Goal: Transaction & Acquisition: Obtain resource

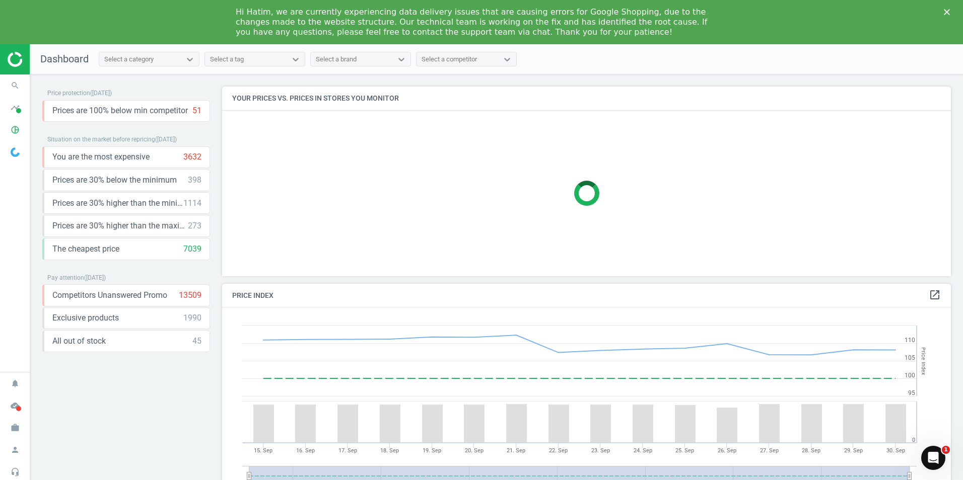
scroll to position [215, 737]
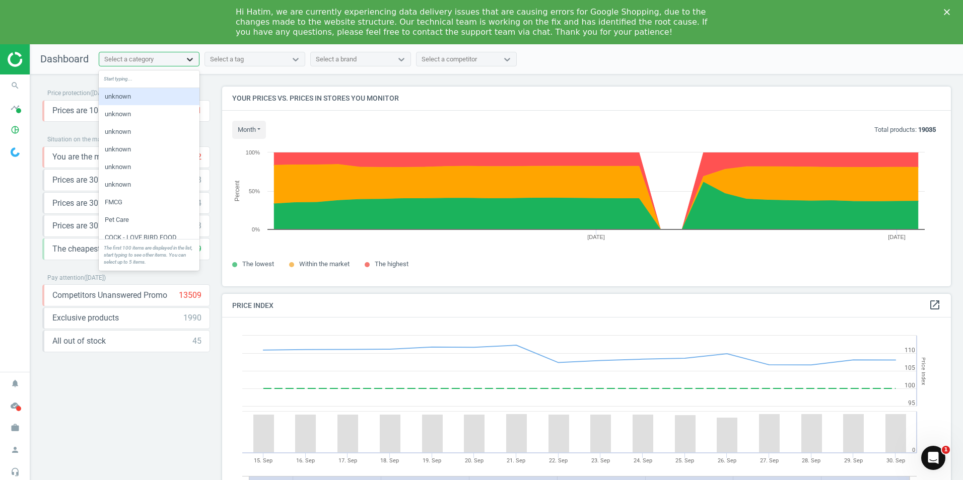
click at [194, 58] on icon at bounding box center [190, 59] width 10 height 10
type input "baby"
click at [140, 92] on div "Baby" at bounding box center [149, 96] width 101 height 17
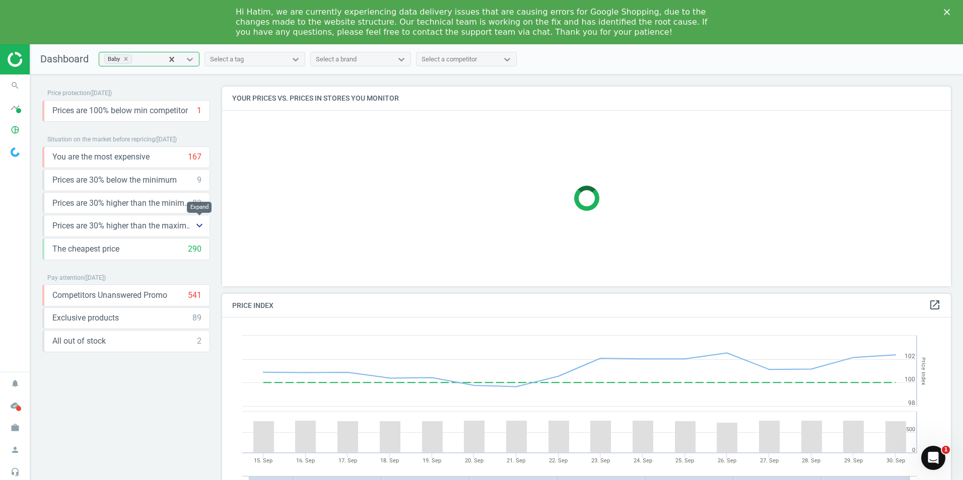
click at [202, 225] on icon "keyboard_arrow_down" at bounding box center [199, 226] width 12 height 12
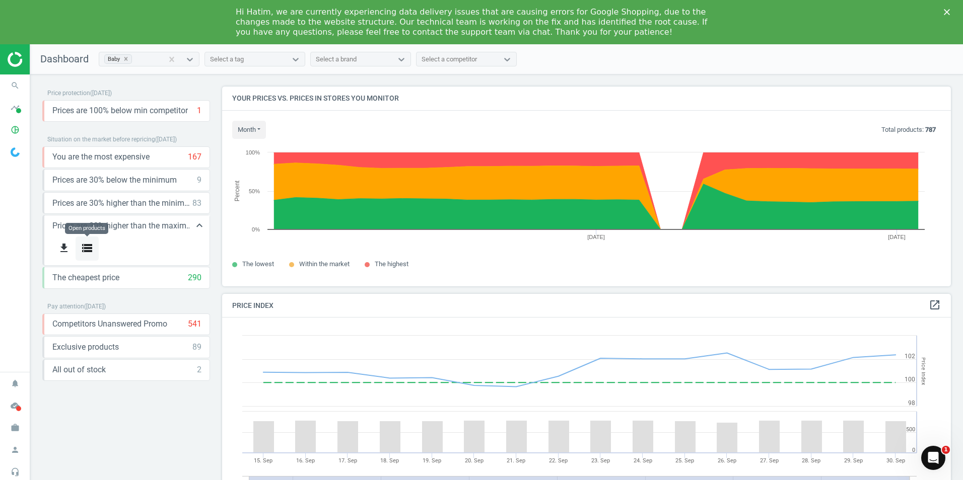
click at [84, 249] on icon "storage" at bounding box center [87, 248] width 12 height 12
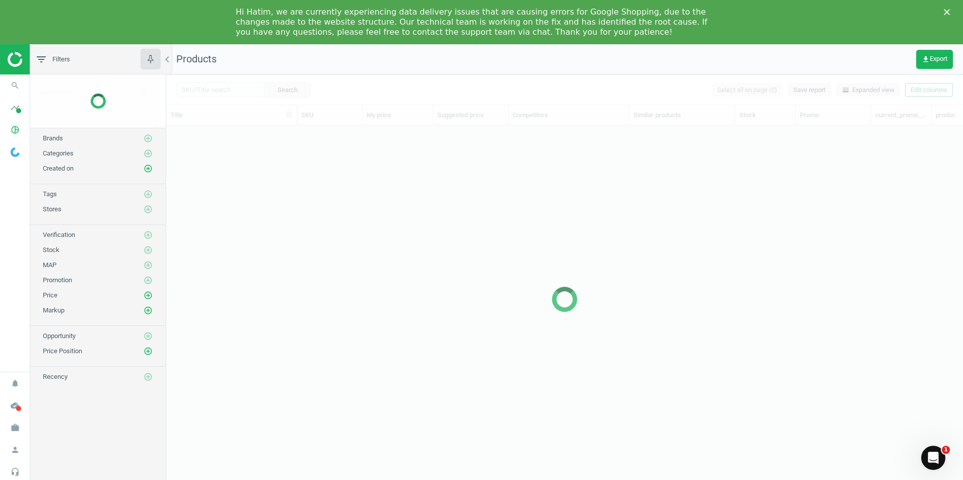
scroll to position [365, 789]
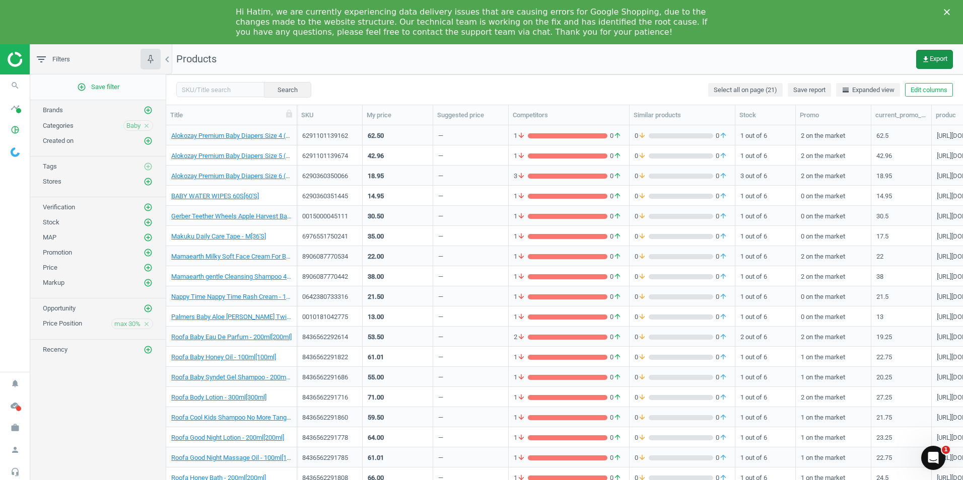
click at [936, 62] on span "get_app Export" at bounding box center [934, 59] width 26 height 8
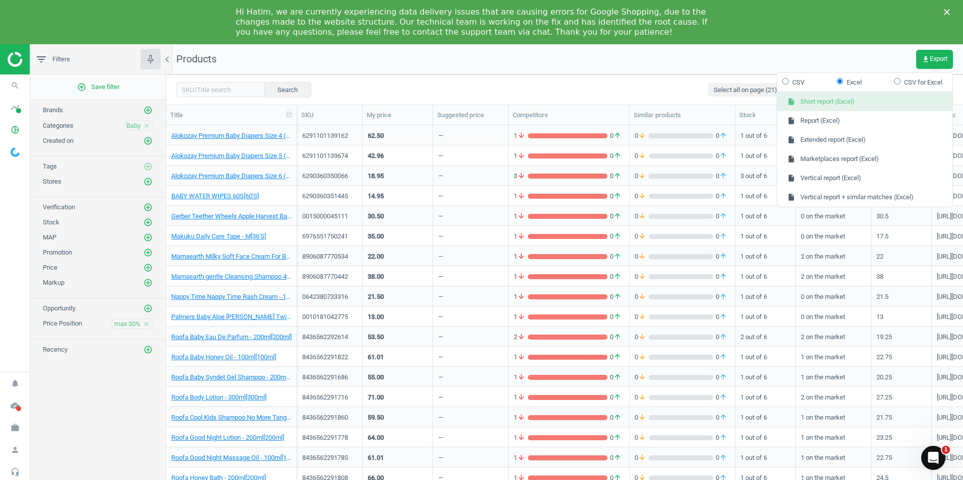
click at [822, 101] on button "insert_drive_file Short report (Excel)" at bounding box center [864, 101] width 175 height 19
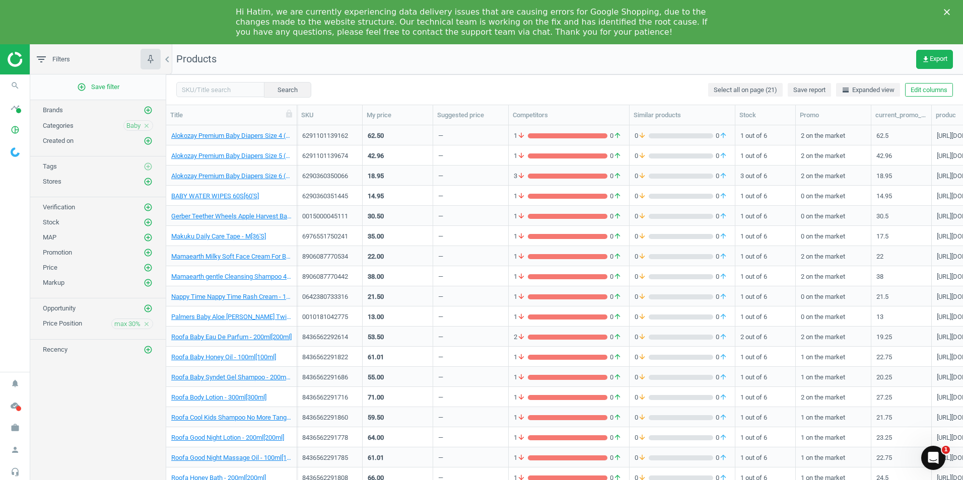
click at [644, 54] on nav "Products get_app Export" at bounding box center [564, 59] width 797 height 30
click at [924, 58] on icon "get_app" at bounding box center [925, 59] width 8 height 8
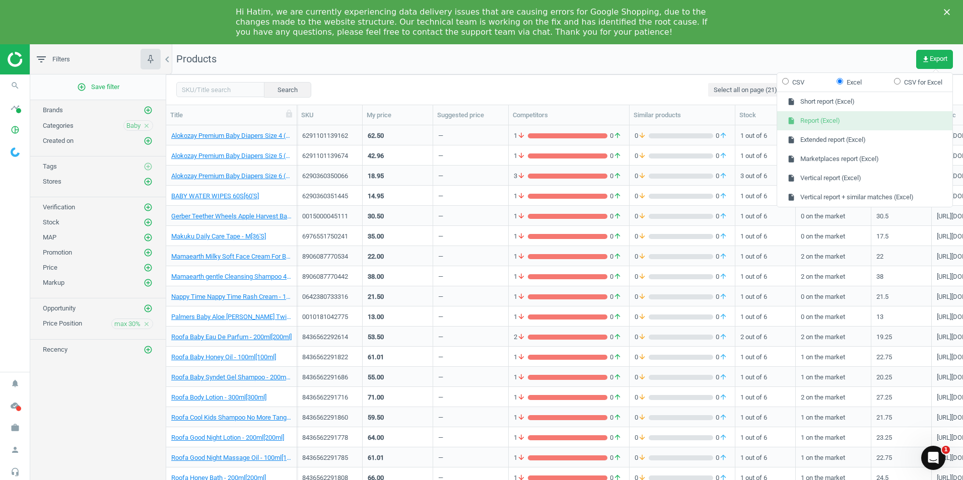
click at [822, 118] on button "insert_drive_file Report (Excel)" at bounding box center [864, 120] width 175 height 19
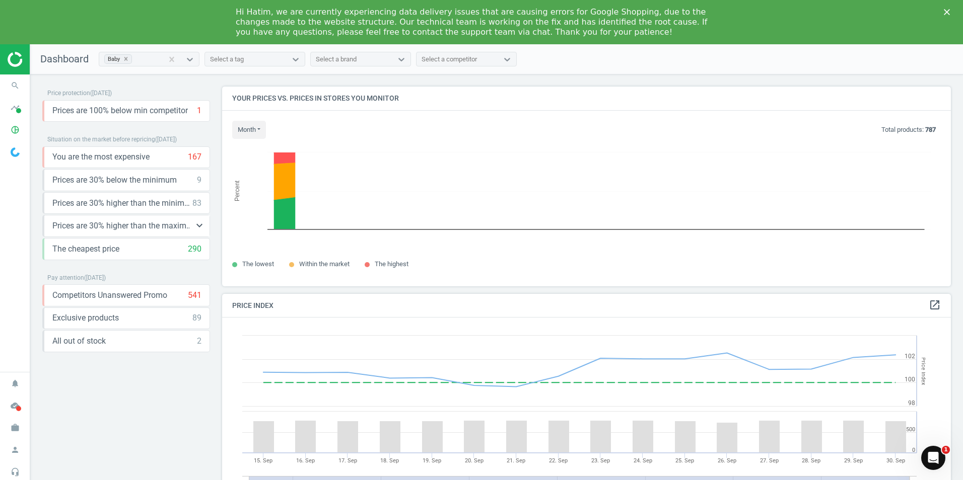
scroll to position [247, 737]
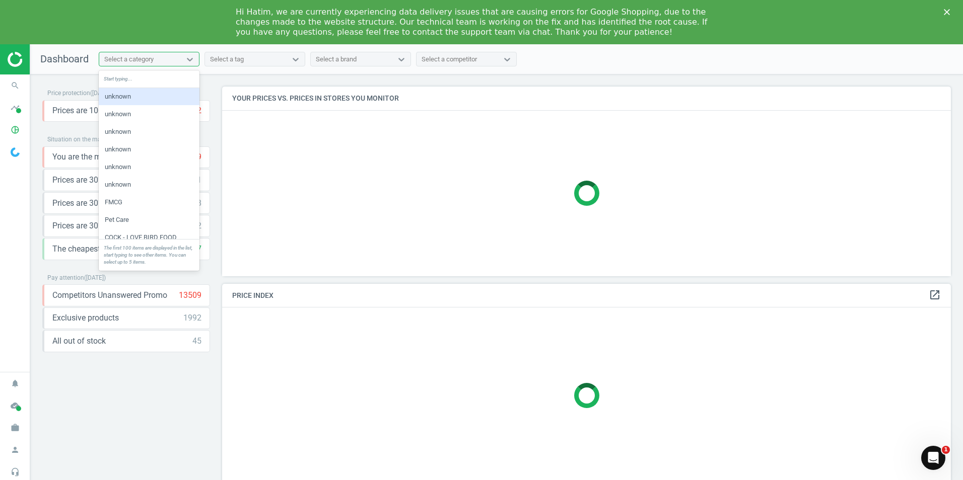
click at [158, 59] on div "Select a category" at bounding box center [140, 59] width 82 height 13
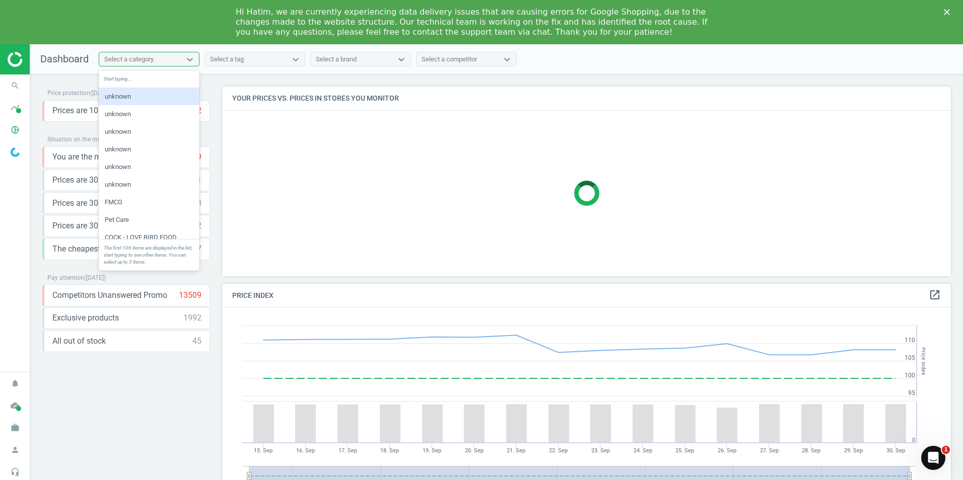
scroll to position [247, 737]
type input "baby"
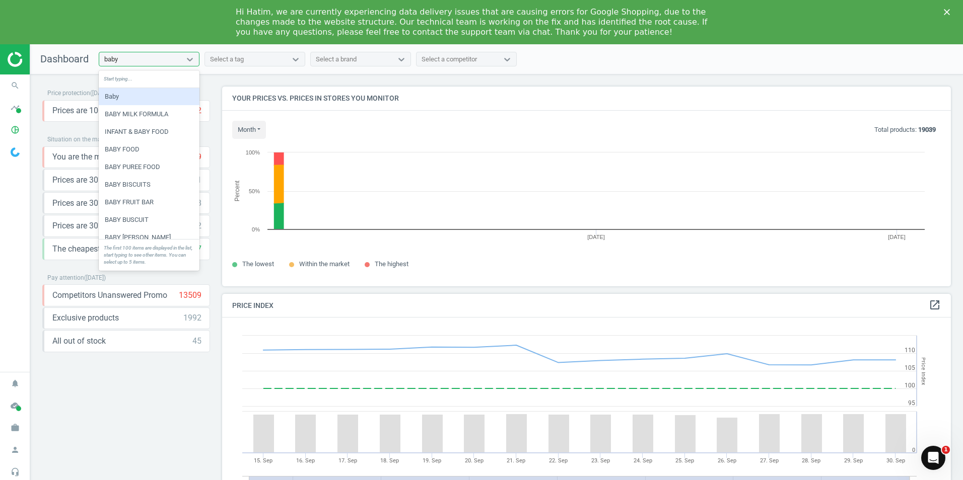
scroll to position [215, 737]
click at [147, 93] on div "Baby" at bounding box center [149, 96] width 101 height 17
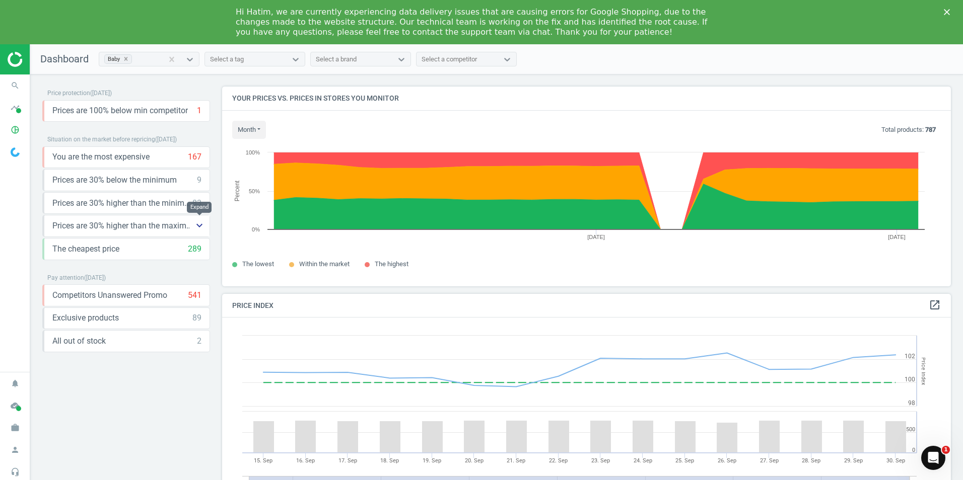
click at [197, 224] on icon "keyboard_arrow_down" at bounding box center [199, 226] width 12 height 12
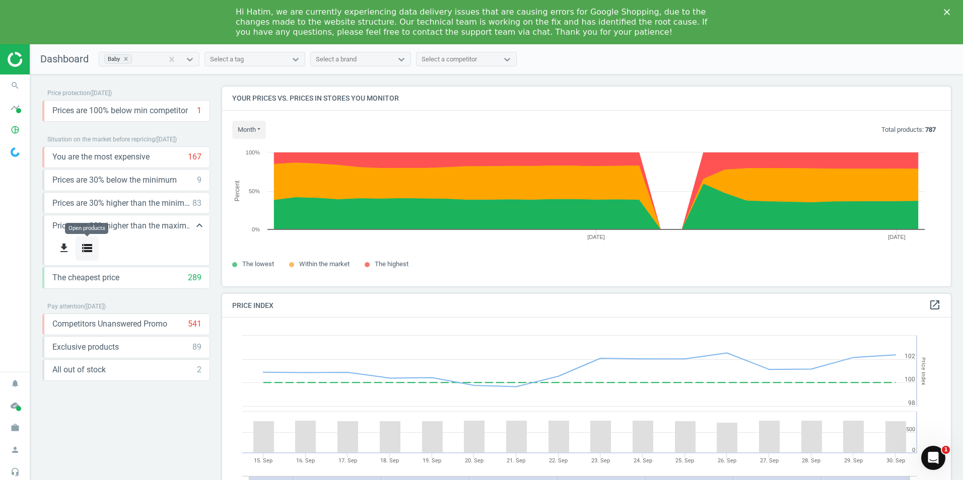
click at [81, 247] on button "storage" at bounding box center [87, 249] width 23 height 24
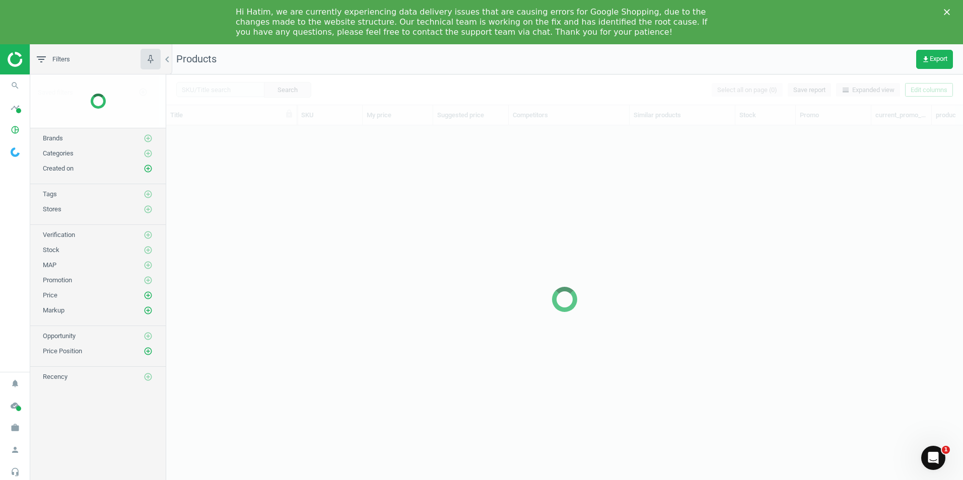
scroll to position [365, 789]
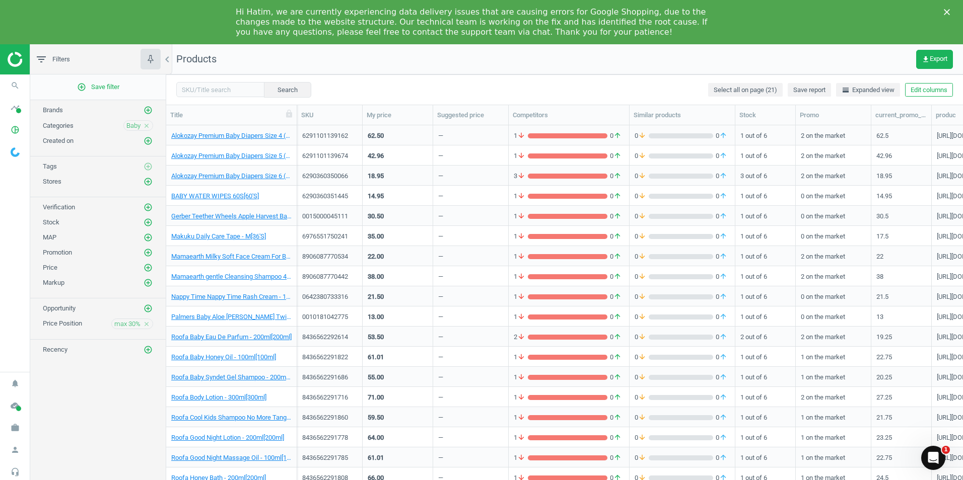
click at [948, 11] on polygon "Close" at bounding box center [947, 12] width 6 height 6
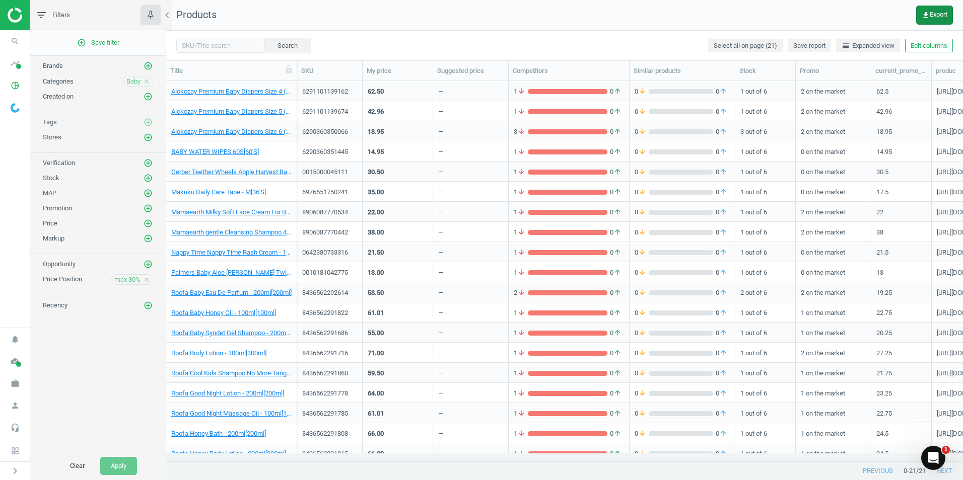
click at [923, 19] on button "get_app Export" at bounding box center [934, 15] width 37 height 19
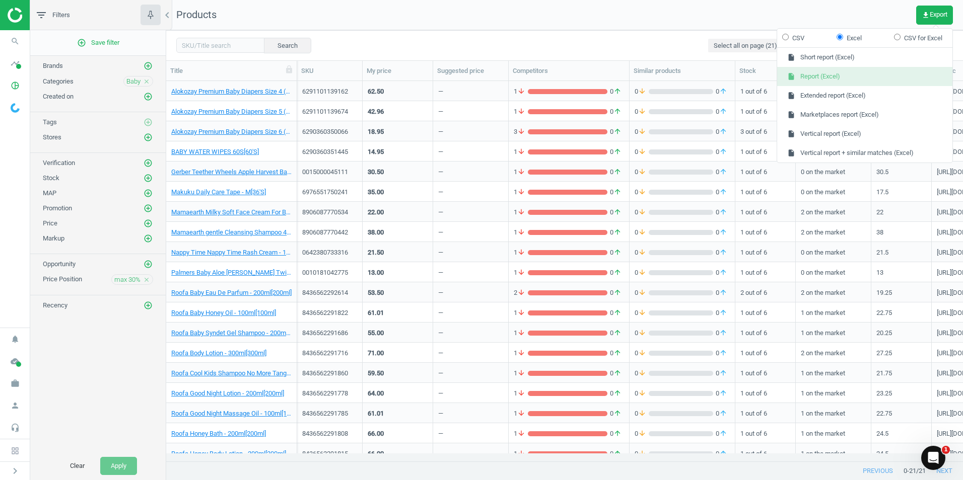
click at [805, 79] on button "insert_drive_file Report (Excel)" at bounding box center [864, 76] width 175 height 19
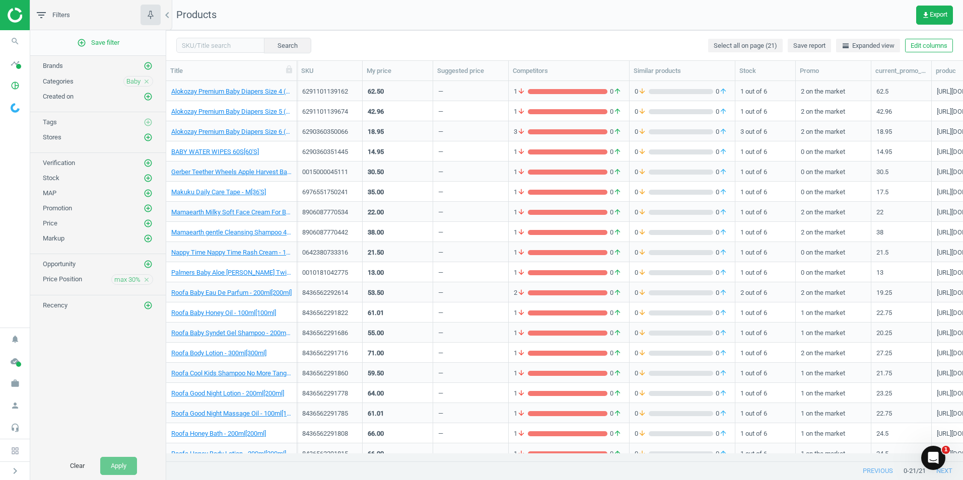
click at [633, 19] on nav "Products get_app Export" at bounding box center [564, 15] width 797 height 30
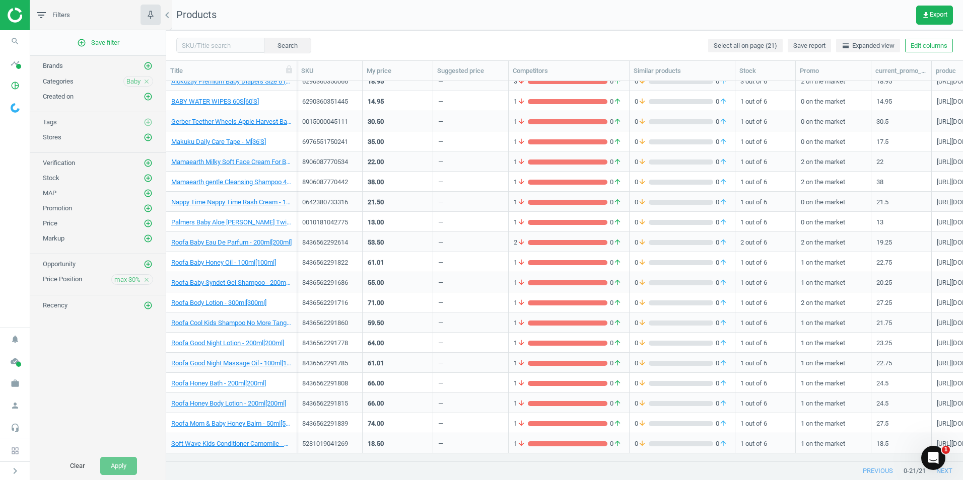
scroll to position [0, 0]
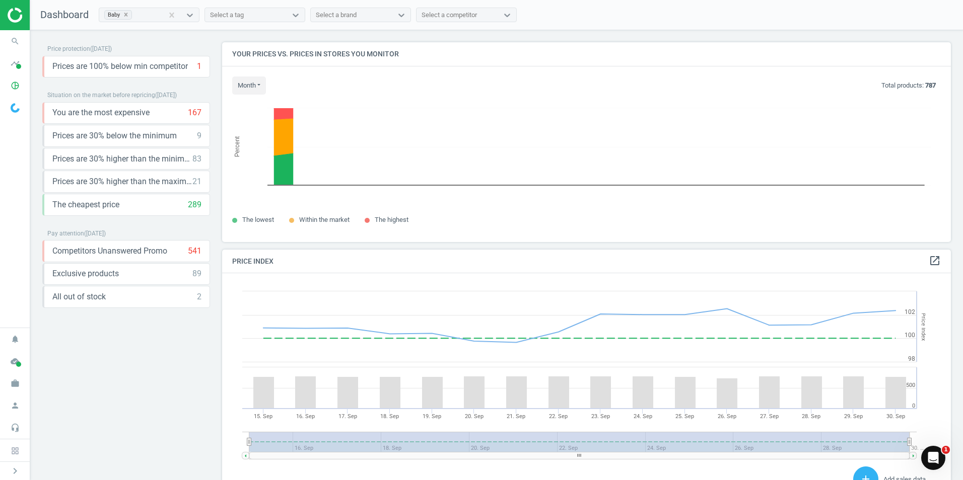
scroll to position [247, 737]
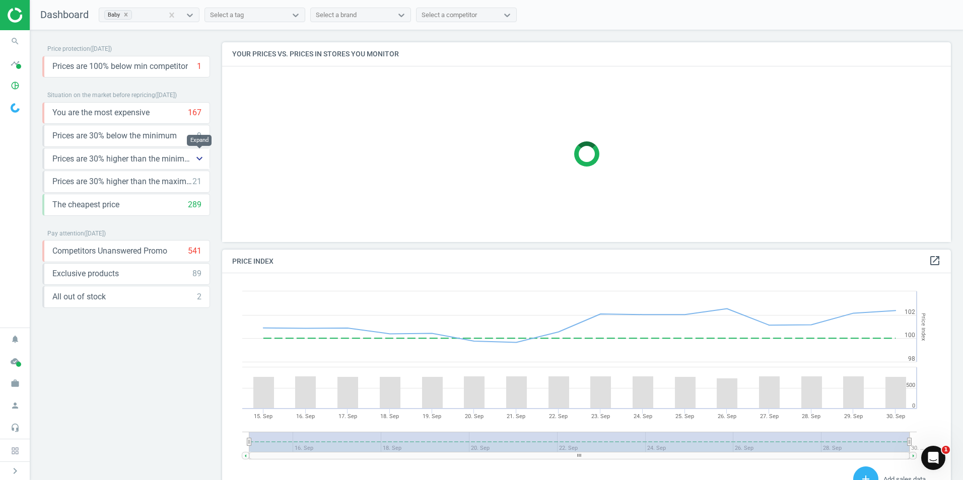
click at [200, 158] on icon "keyboard_arrow_down" at bounding box center [199, 159] width 12 height 12
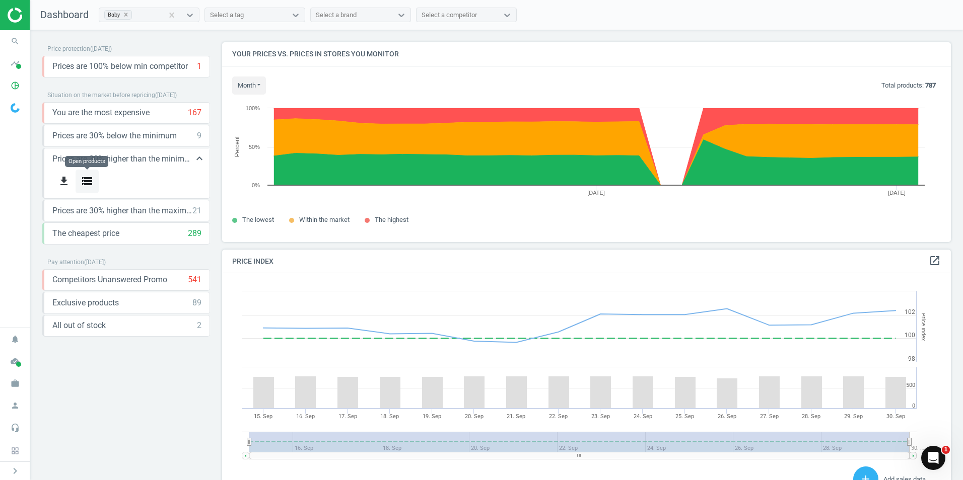
click at [87, 181] on icon "storage" at bounding box center [87, 181] width 12 height 12
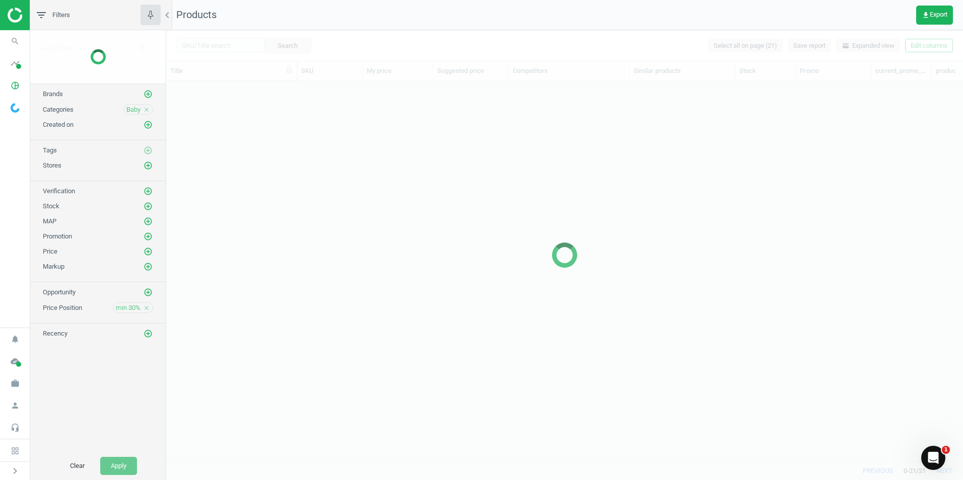
scroll to position [365, 789]
